Goal: Check status

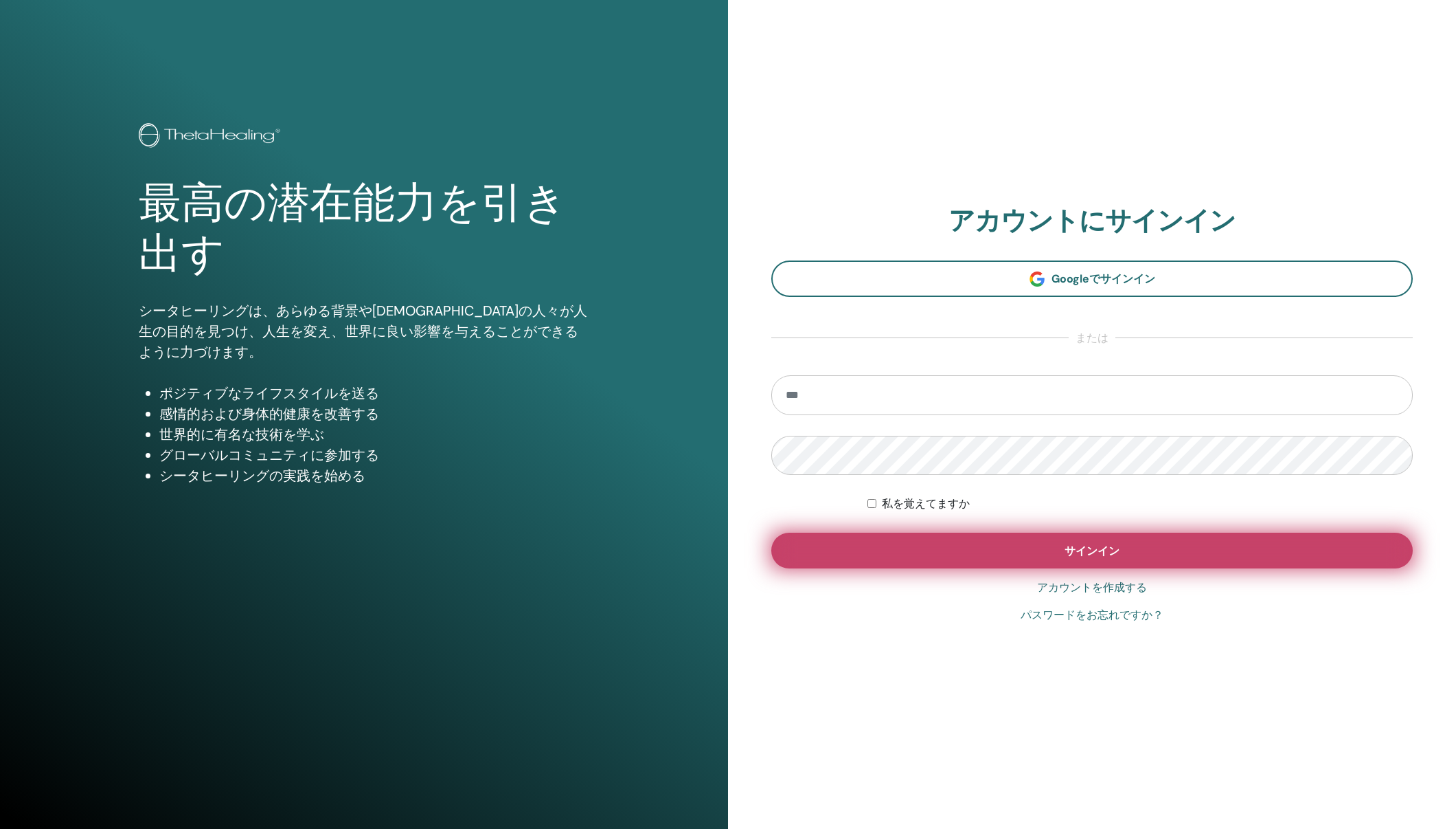
type input "**********"
click at [1112, 539] on button "サインイン" at bounding box center [1092, 551] width 642 height 36
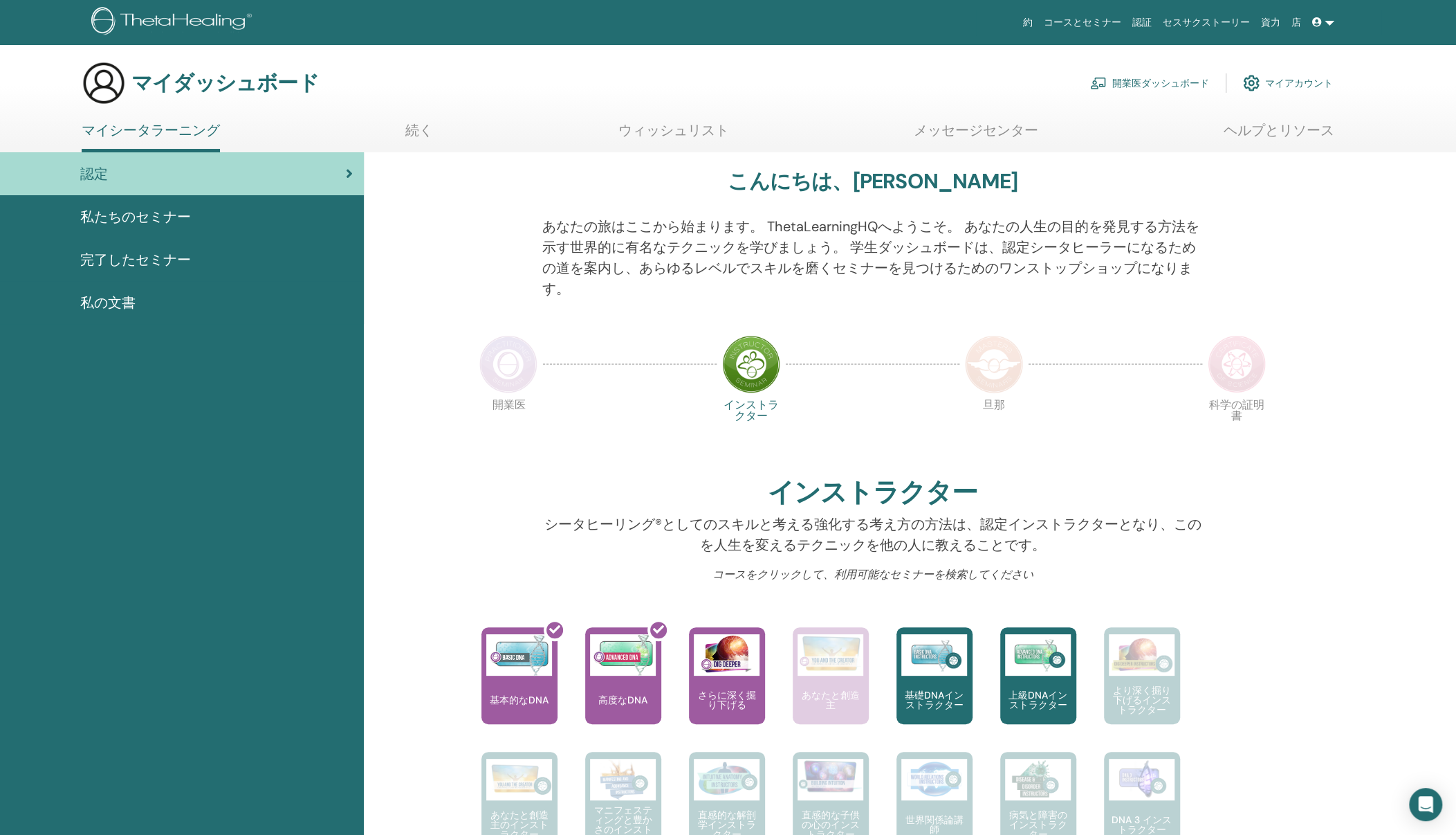
click at [166, 246] on link "完了したセミナー" at bounding box center [182, 259] width 364 height 43
click at [153, 253] on font "完了したセミナー" at bounding box center [135, 259] width 111 height 18
